Goal: Task Accomplishment & Management: Manage account settings

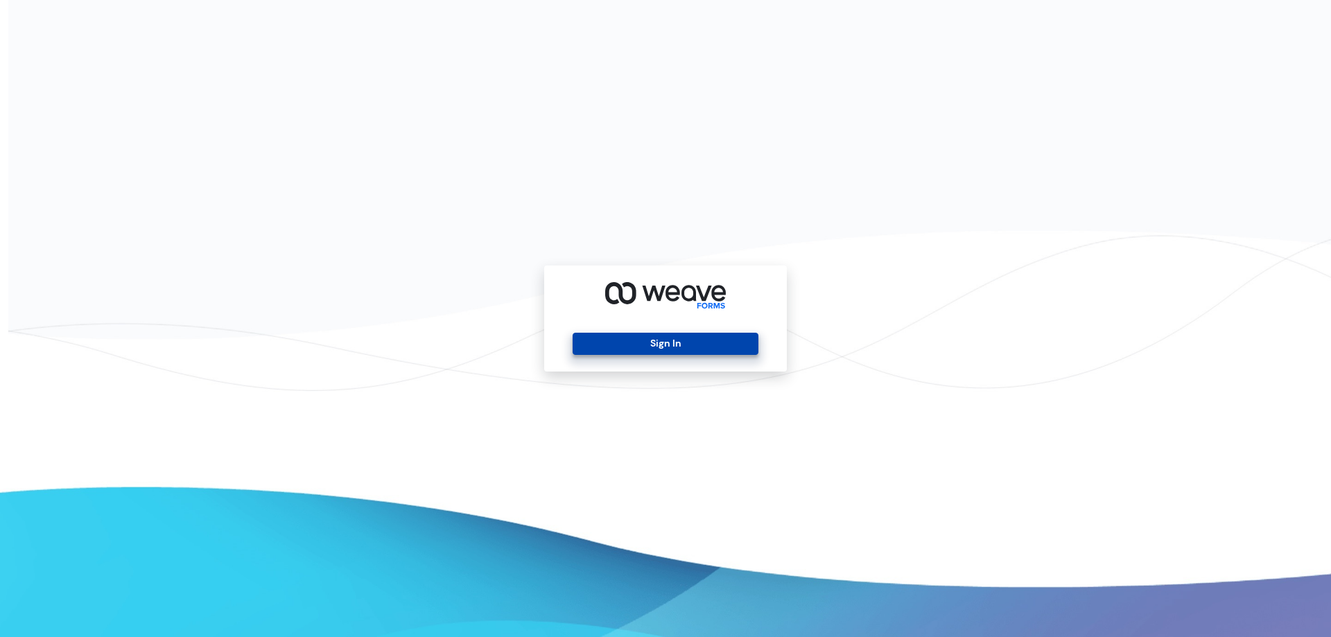
click at [660, 340] on button "Sign In" at bounding box center [664, 344] width 185 height 22
